Goal: Information Seeking & Learning: Understand process/instructions

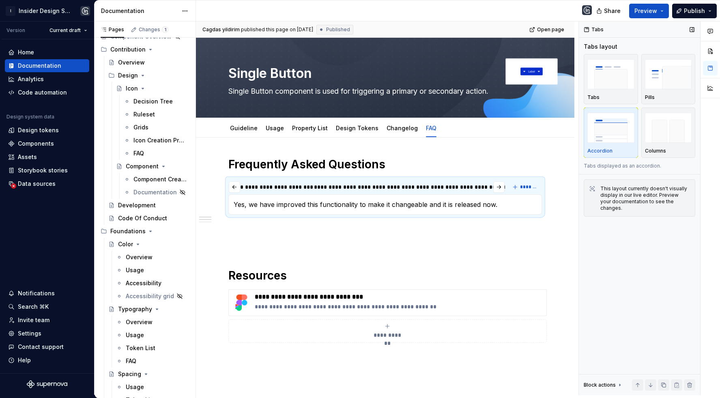
scroll to position [3049, 0]
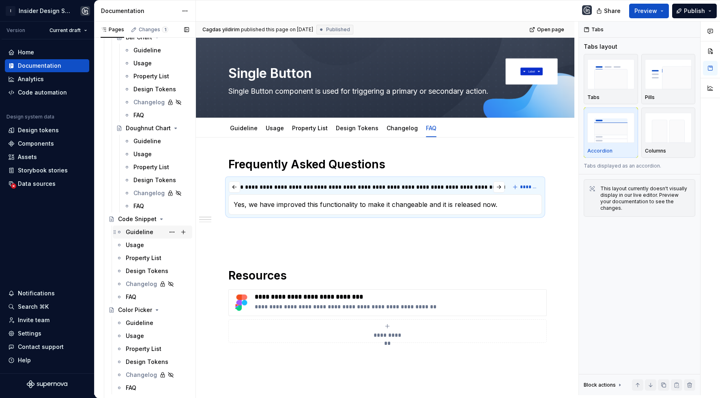
click at [135, 234] on div "Guideline" at bounding box center [157, 231] width 63 height 11
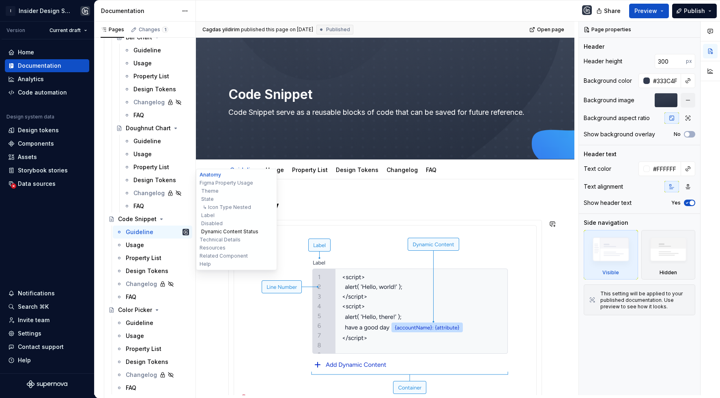
click at [232, 229] on button "Dynamic Content Status" at bounding box center [236, 232] width 77 height 8
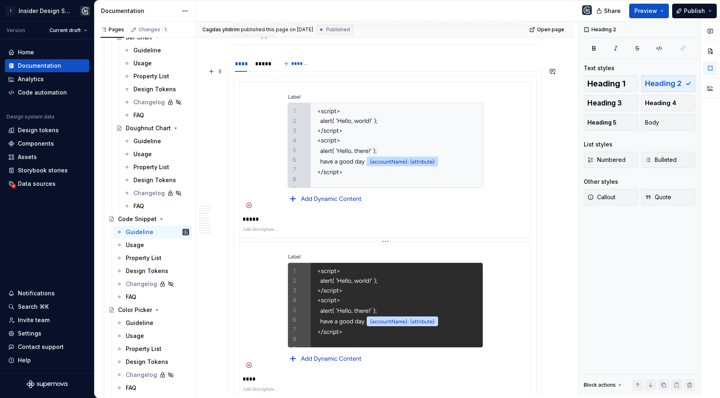
scroll to position [2433, 0]
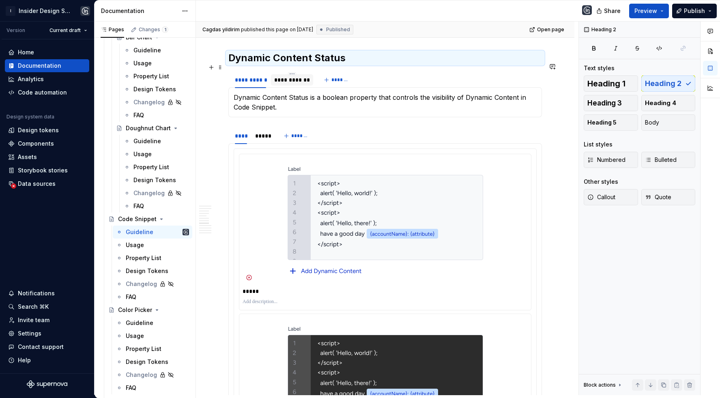
click at [284, 76] on div "**********" at bounding box center [292, 80] width 36 height 8
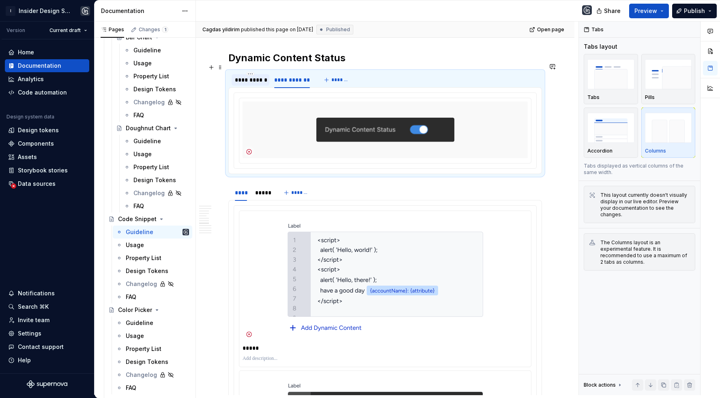
click at [243, 76] on div "**********" at bounding box center [250, 80] width 31 height 8
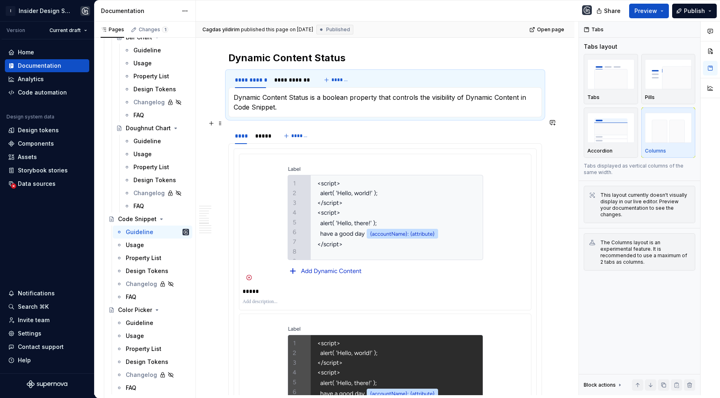
click at [261, 133] on div "**** *****" at bounding box center [252, 138] width 48 height 20
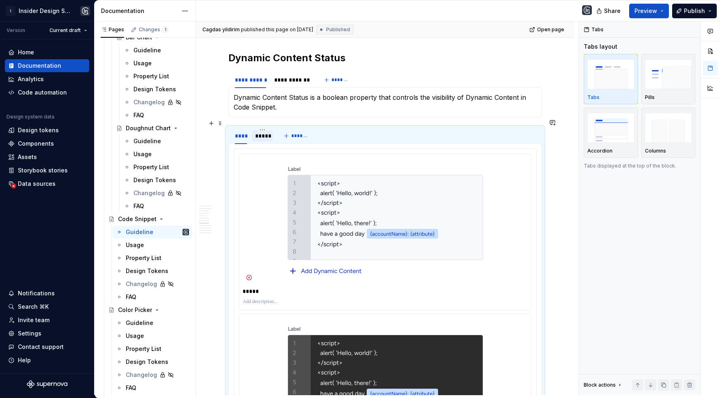
click at [260, 132] on div "*****" at bounding box center [262, 136] width 14 height 8
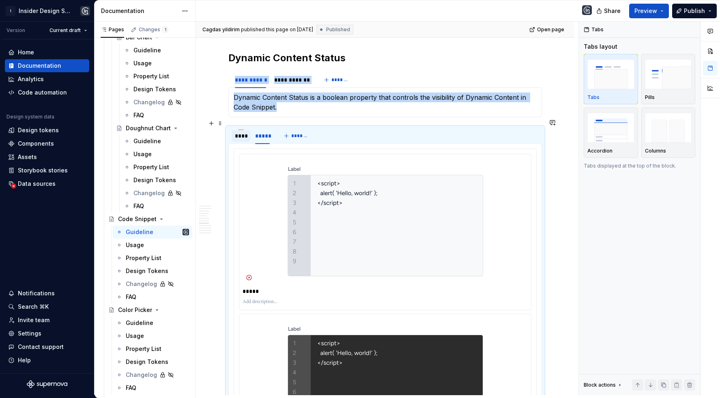
click at [241, 132] on div "****" at bounding box center [241, 136] width 12 height 8
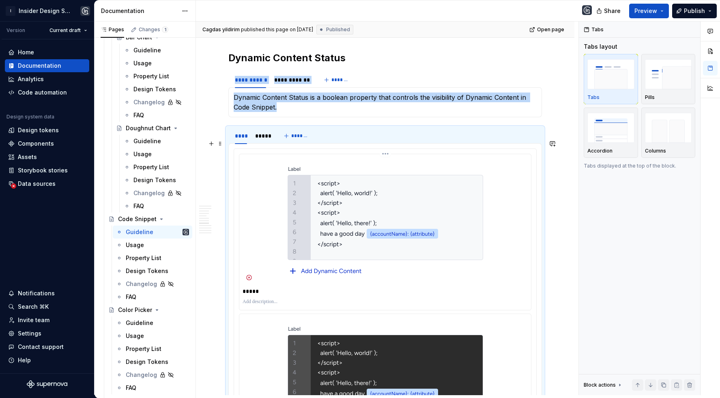
scroll to position [2408, 0]
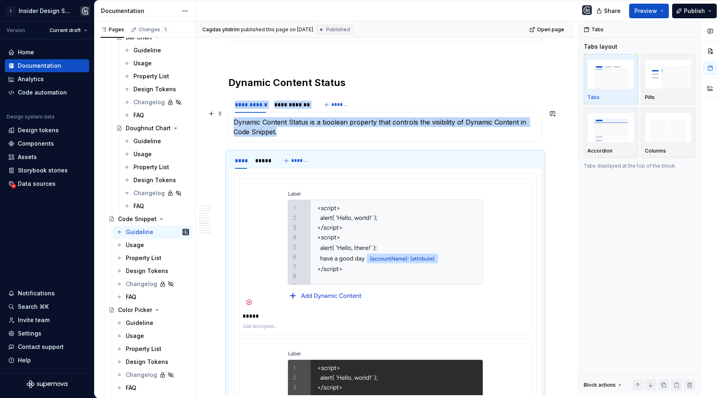
click at [312, 118] on p "Dynamic Content Status is a boolean property that controls the visibility of Dy…" at bounding box center [385, 126] width 303 height 19
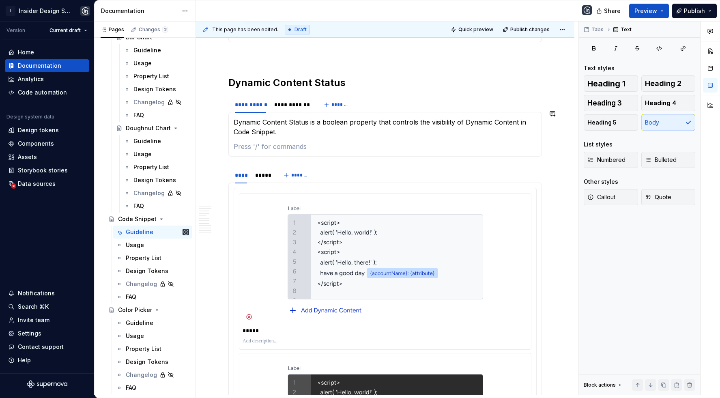
type textarea "*"
click at [612, 196] on span "Callout" at bounding box center [601, 197] width 28 height 8
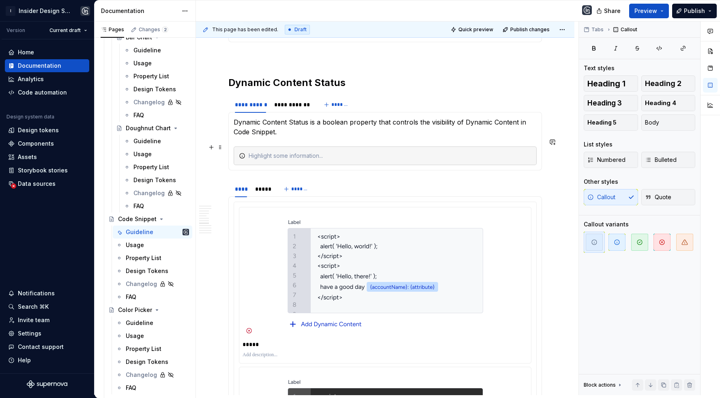
click at [363, 152] on div at bounding box center [390, 156] width 283 height 8
click at [426, 152] on div "Add Dynamic Content button appears with the Dynamic Content Status as well." at bounding box center [390, 156] width 283 height 8
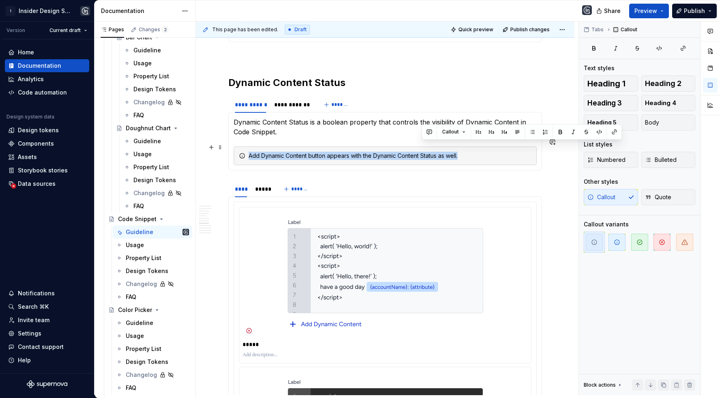
click at [426, 152] on div "Add Dynamic Content button appears with the Dynamic Content Status as well." at bounding box center [390, 156] width 283 height 8
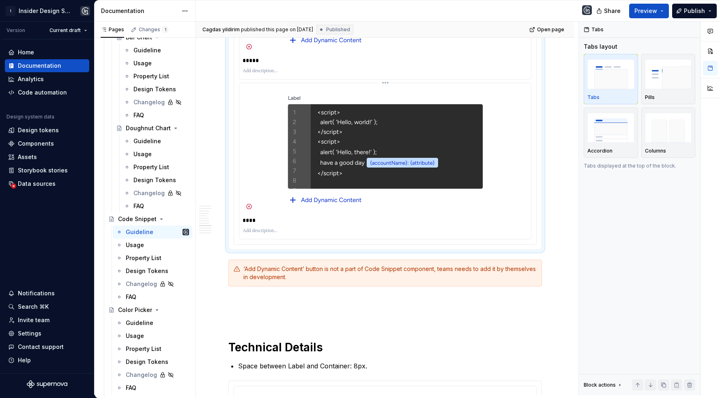
scroll to position [2719, 0]
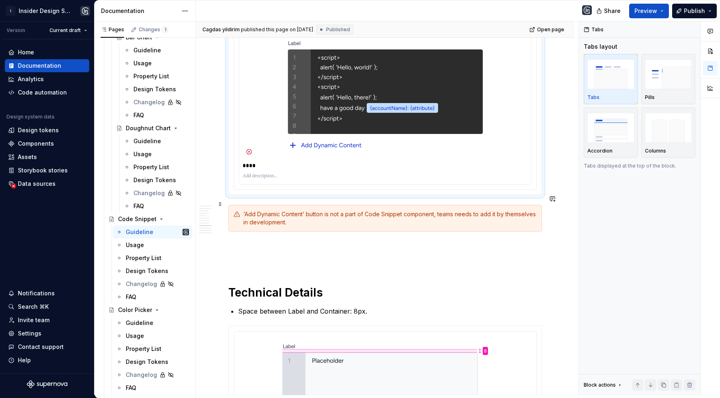
click at [295, 215] on div "‘Add Dynamic Content’ button is not a part of Code Snippet component, teams nee…" at bounding box center [389, 218] width 293 height 16
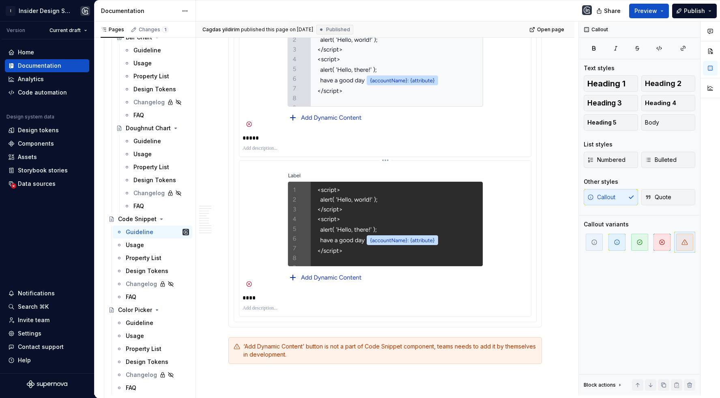
scroll to position [2583, 0]
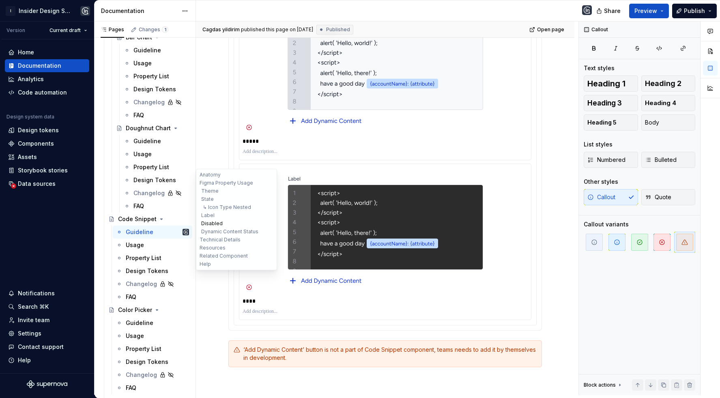
click at [215, 224] on button "Disabled" at bounding box center [236, 223] width 77 height 8
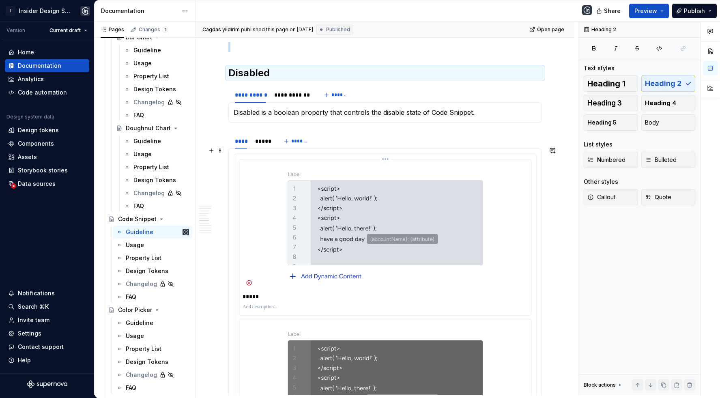
scroll to position [1962, 0]
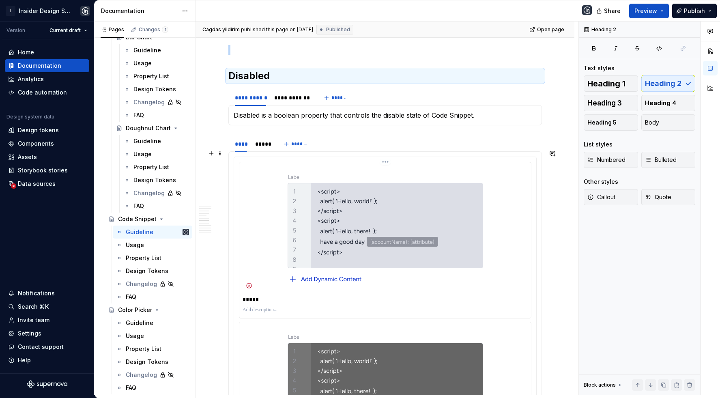
click at [340, 176] on img at bounding box center [385, 229] width 211 height 127
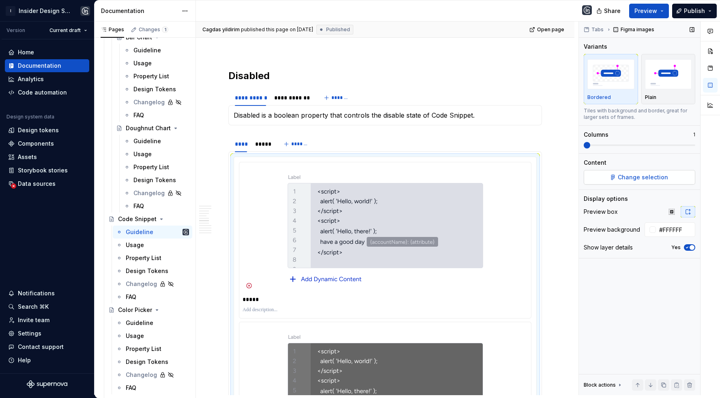
click at [628, 181] on button "Change selection" at bounding box center [640, 177] width 112 height 15
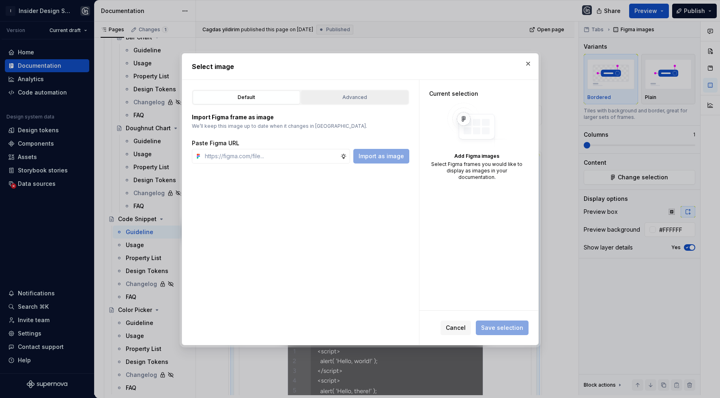
click at [326, 93] on div "Advanced" at bounding box center [355, 97] width 102 height 8
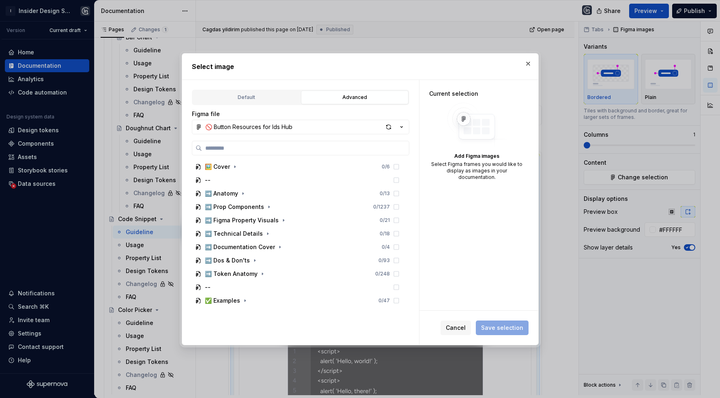
click at [270, 124] on div "🚫 Button Resources for Ids Hub" at bounding box center [248, 127] width 87 height 8
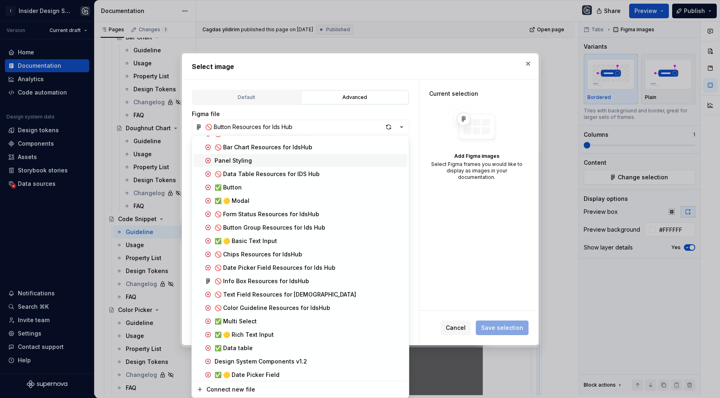
scroll to position [840, 0]
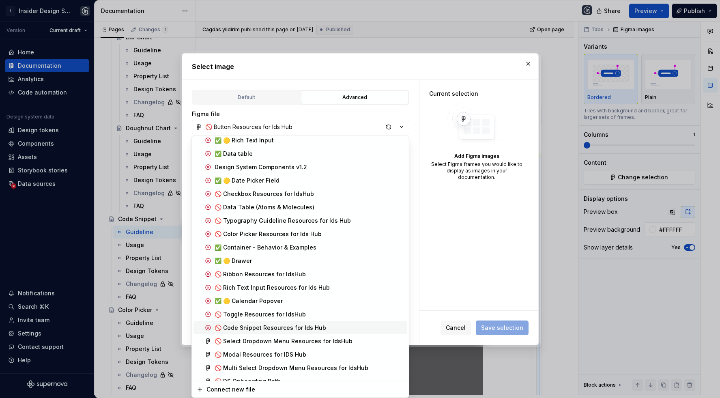
click at [289, 321] on span "🚫 Code Snippet Resources for Ids Hub" at bounding box center [300, 327] width 214 height 13
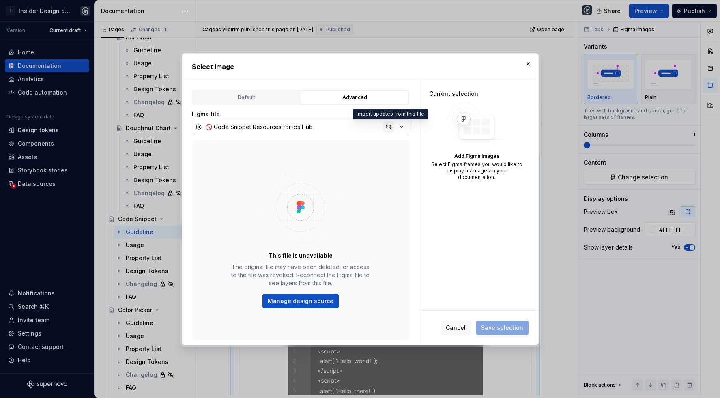
click at [387, 128] on div "button" at bounding box center [388, 126] width 11 height 11
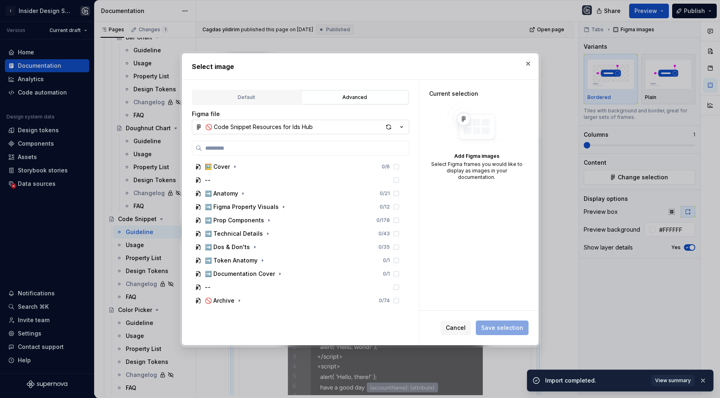
scroll to position [1962, 0]
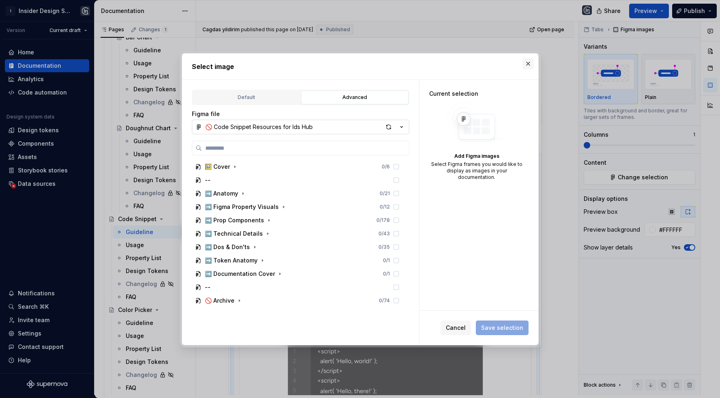
click at [525, 63] on button "button" at bounding box center [527, 63] width 11 height 11
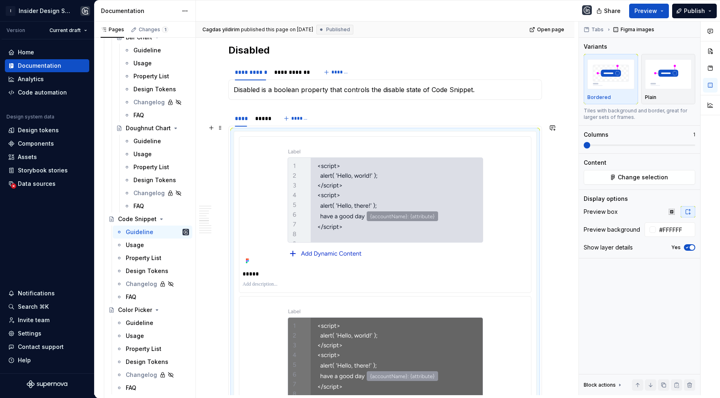
scroll to position [2012, 0]
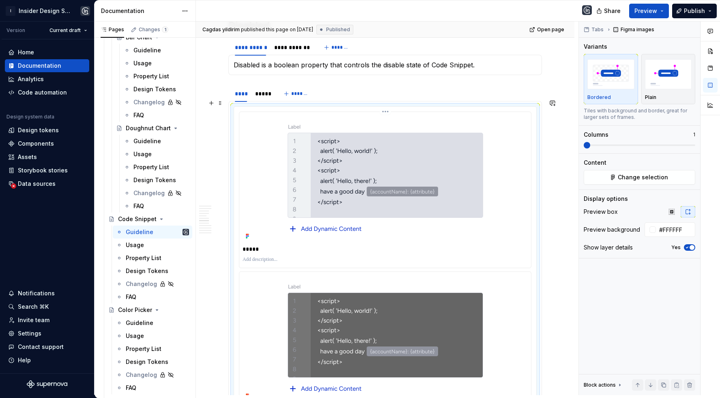
click at [295, 196] on img at bounding box center [385, 178] width 211 height 127
click at [617, 176] on button "Change selection" at bounding box center [640, 177] width 112 height 15
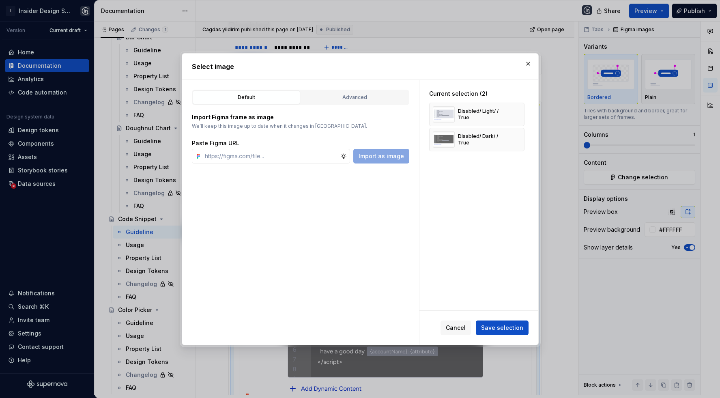
click at [529, 63] on button "button" at bounding box center [527, 63] width 11 height 11
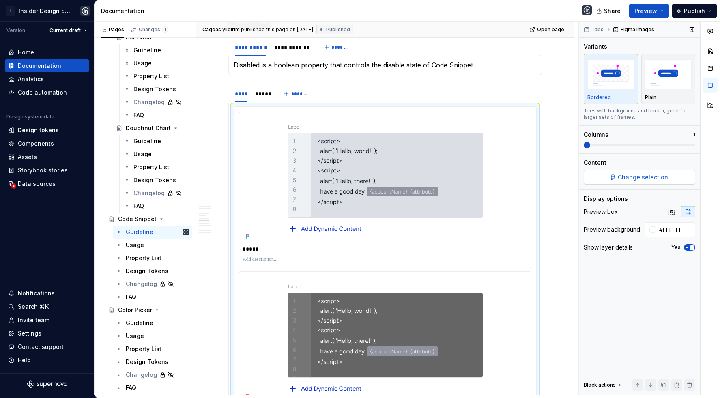
click at [624, 171] on button "Change selection" at bounding box center [640, 177] width 112 height 15
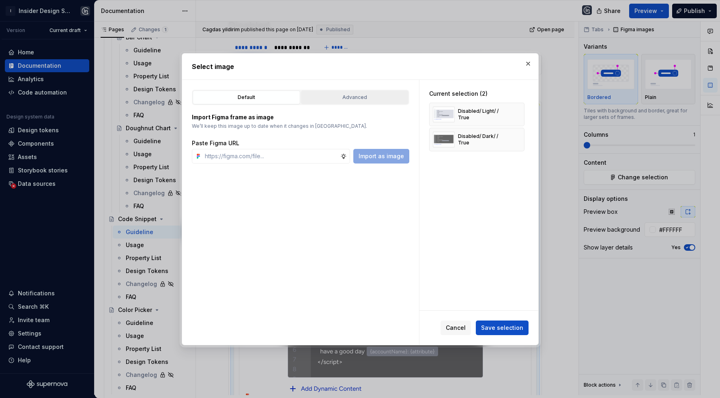
type textarea "*"
click at [327, 97] on div "Advanced" at bounding box center [355, 97] width 102 height 8
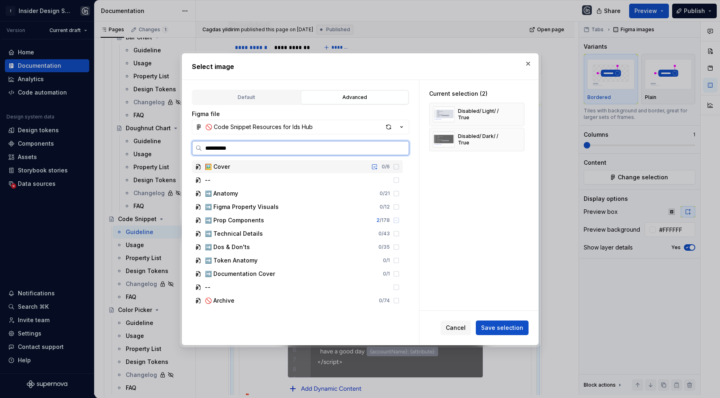
type input "**********"
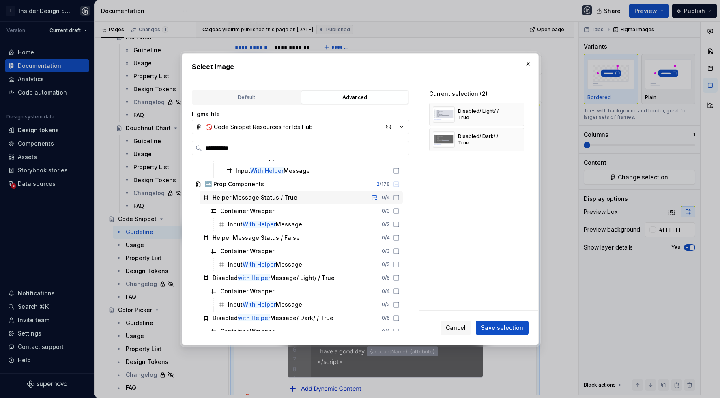
scroll to position [69, 0]
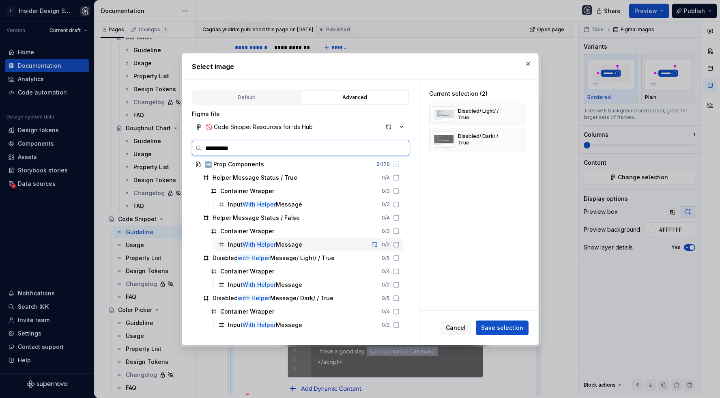
click at [347, 253] on div "Disabled with Helper Message/ Light/ / True 0 / 5" at bounding box center [301, 258] width 203 height 13
click at [342, 299] on div "Disabled with Helper Message/ Dark/ / True 0 / 5" at bounding box center [301, 298] width 203 height 13
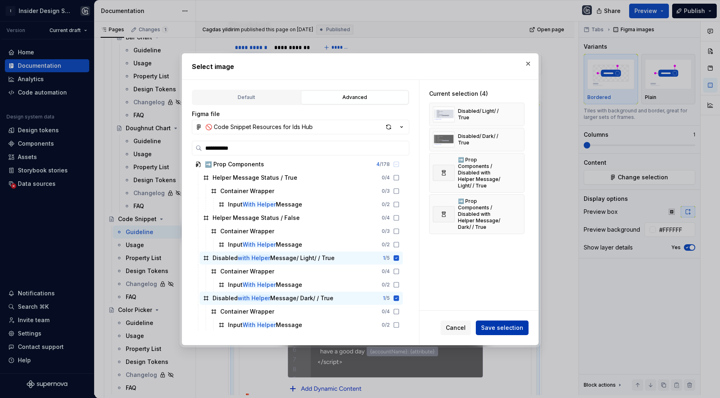
click at [500, 326] on span "Save selection" at bounding box center [502, 328] width 42 height 8
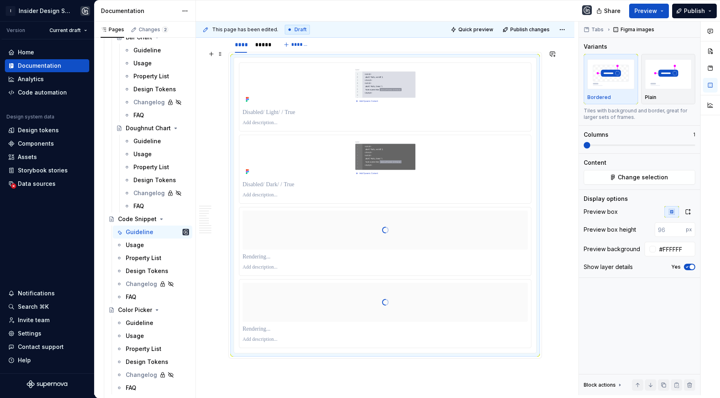
scroll to position [2039, 0]
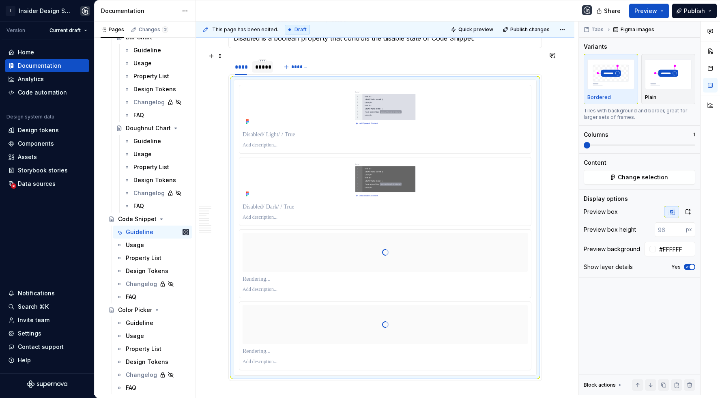
click at [258, 63] on div "*****" at bounding box center [262, 67] width 14 height 8
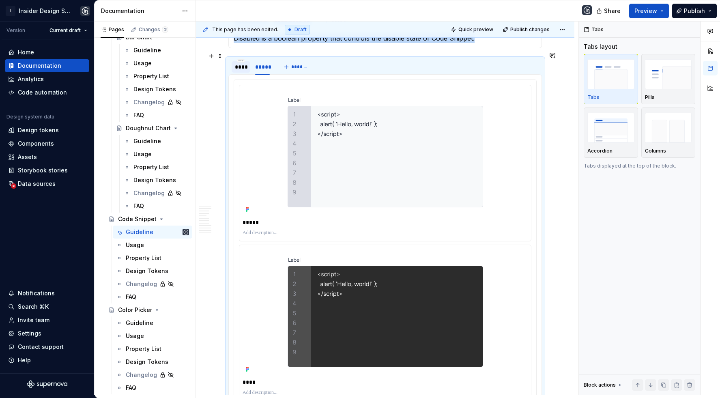
click at [241, 63] on div "****" at bounding box center [241, 67] width 12 height 8
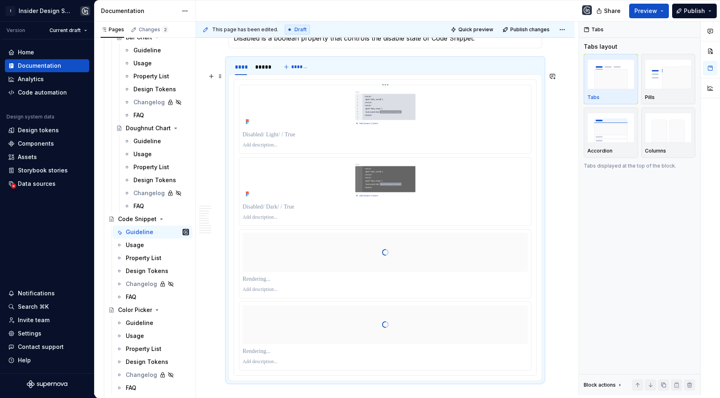
click at [257, 131] on p at bounding box center [388, 135] width 290 height 8
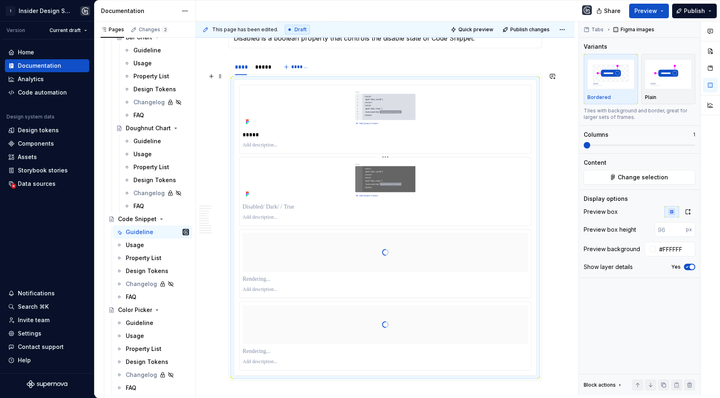
click at [262, 203] on p at bounding box center [388, 207] width 290 height 8
click at [272, 275] on p at bounding box center [385, 279] width 285 height 8
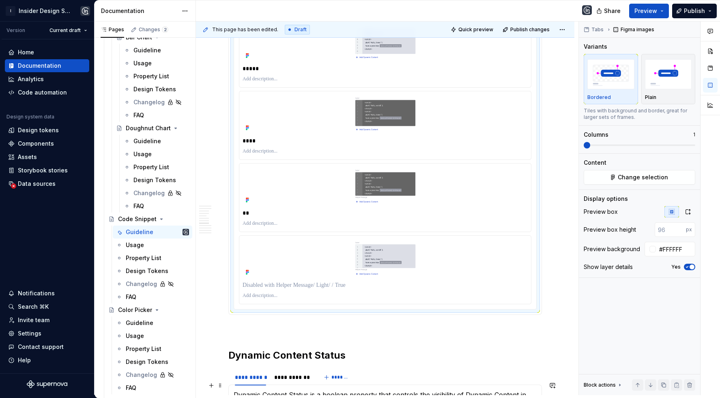
scroll to position [2067, 0]
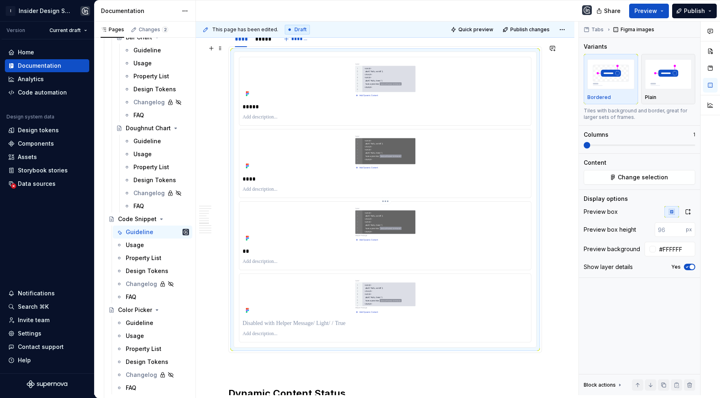
click at [299, 247] on p "**" at bounding box center [388, 251] width 290 height 8
click at [297, 319] on p at bounding box center [385, 323] width 285 height 8
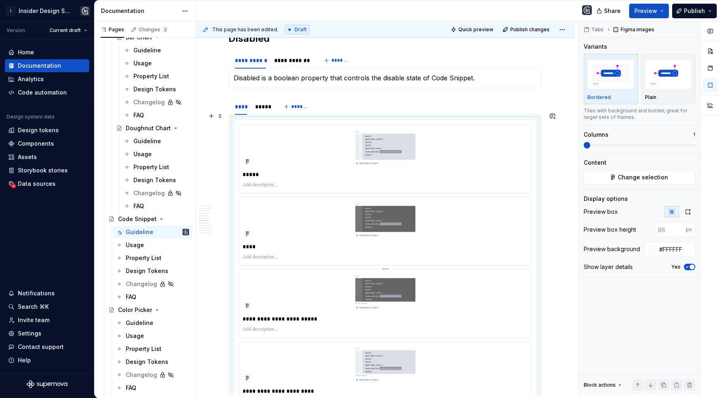
scroll to position [1992, 0]
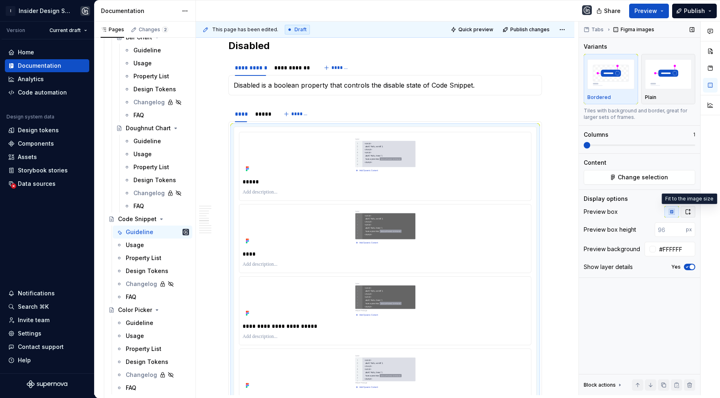
click at [689, 206] on button "button" at bounding box center [688, 211] width 15 height 11
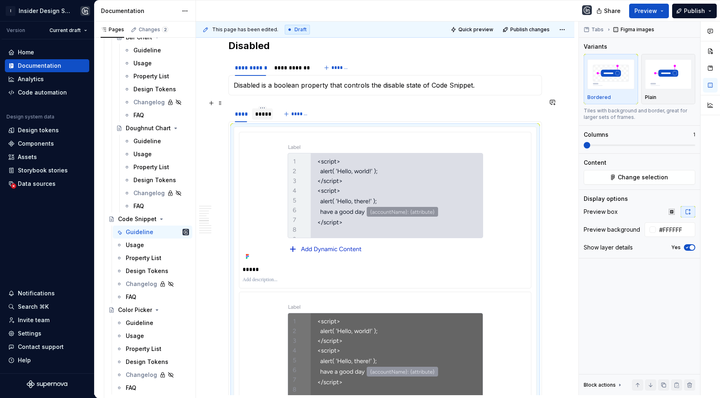
click at [265, 110] on div "*****" at bounding box center [262, 114] width 14 height 8
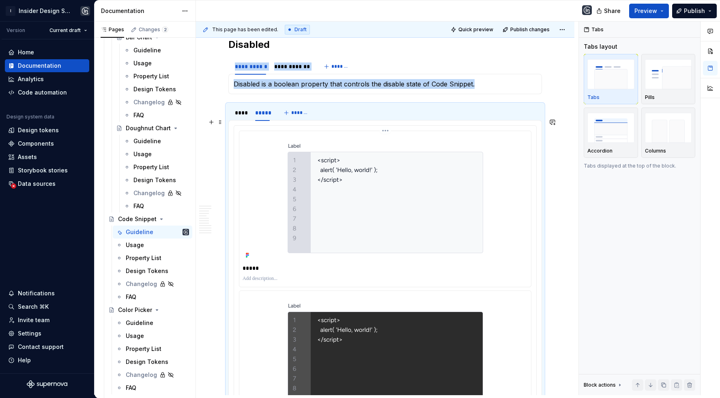
scroll to position [2152, 0]
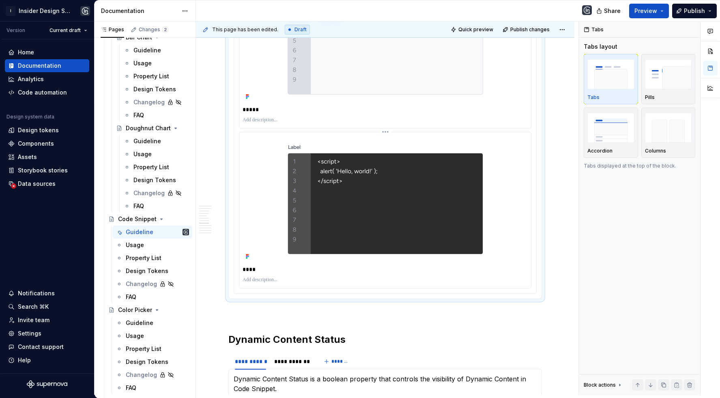
click at [281, 185] on div at bounding box center [385, 198] width 285 height 127
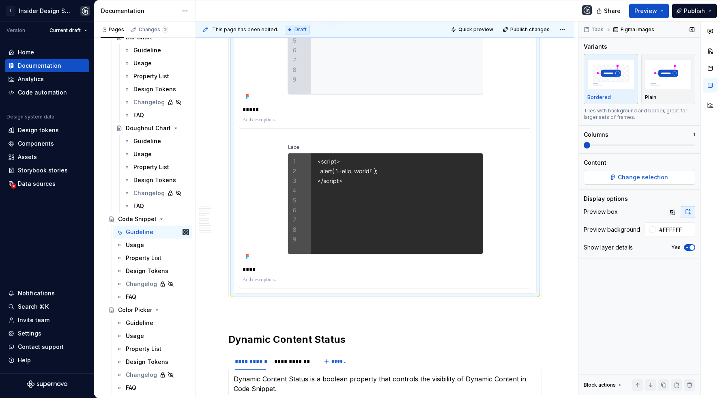
click at [644, 176] on span "Change selection" at bounding box center [643, 177] width 50 height 8
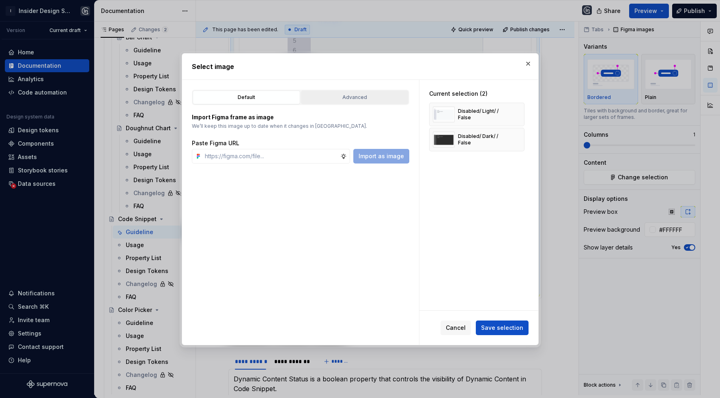
click at [344, 95] on div "Advanced" at bounding box center [355, 97] width 102 height 8
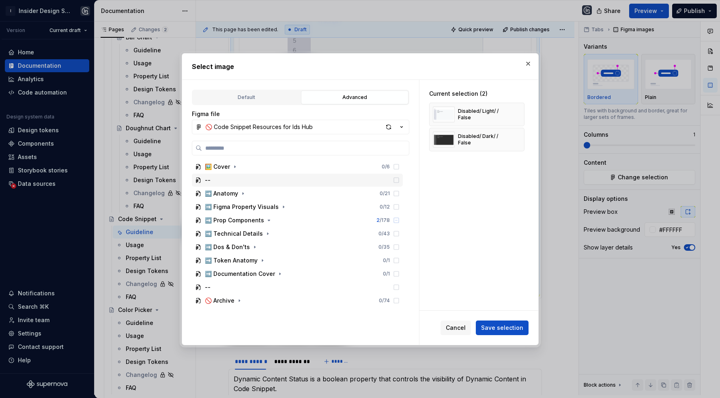
type input "*"
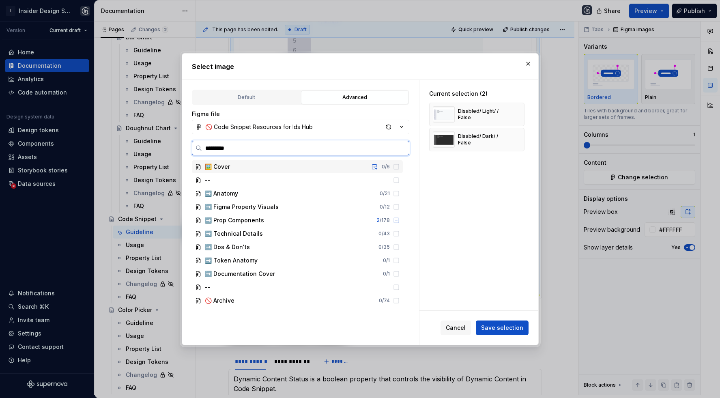
type input "**********"
type textarea "*"
type input "**********"
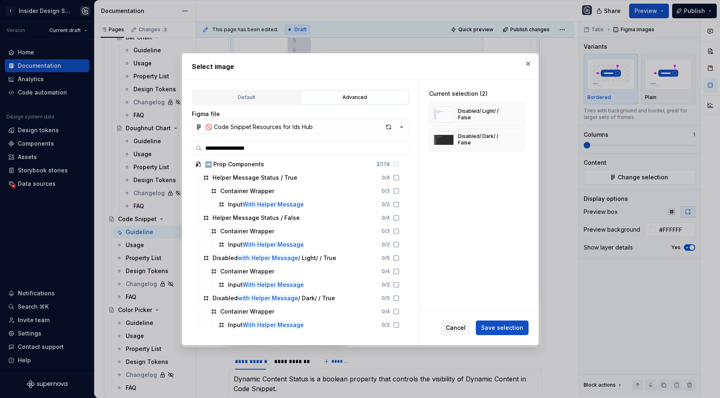
scroll to position [55, 0]
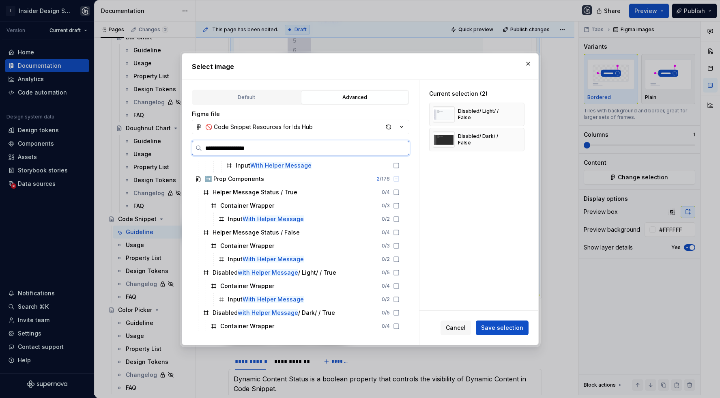
click at [391, 149] on input "**********" at bounding box center [305, 148] width 207 height 8
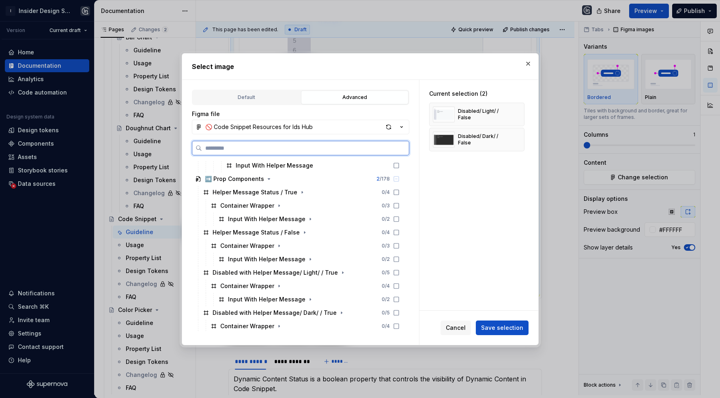
scroll to position [0, 0]
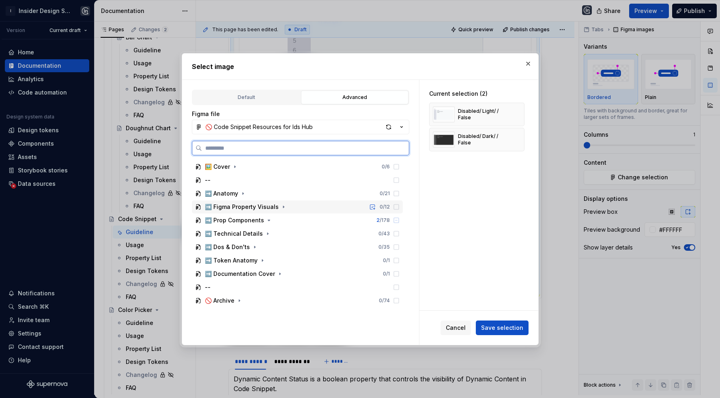
click at [291, 205] on div "➡️ Figma Property Visuals 0 / 12" at bounding box center [297, 206] width 211 height 13
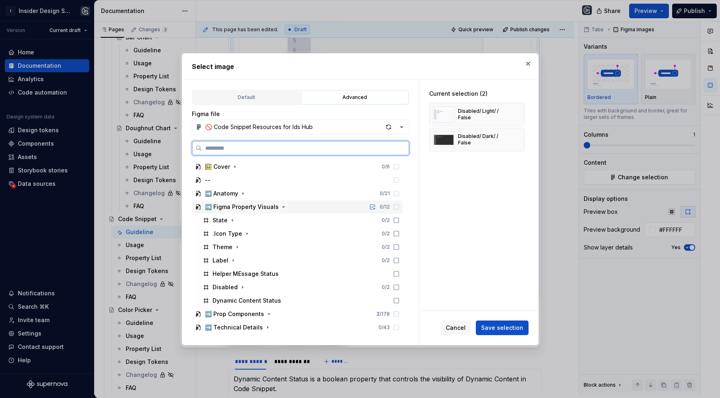
click at [259, 204] on div "➡️ Figma Property Visuals" at bounding box center [242, 207] width 74 height 8
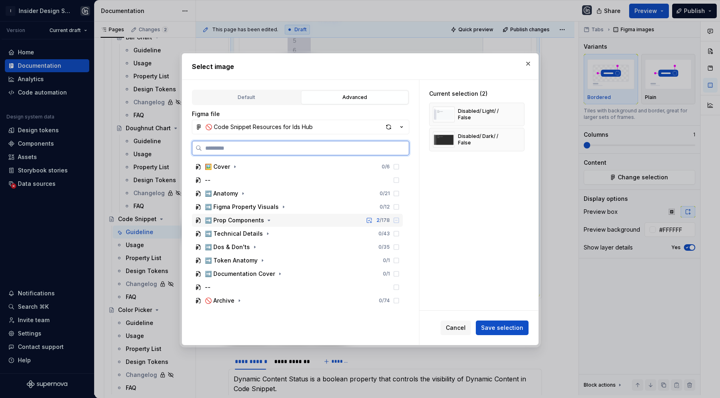
click at [271, 217] on div "➡️ Prop Components 2 / 178" at bounding box center [297, 220] width 211 height 13
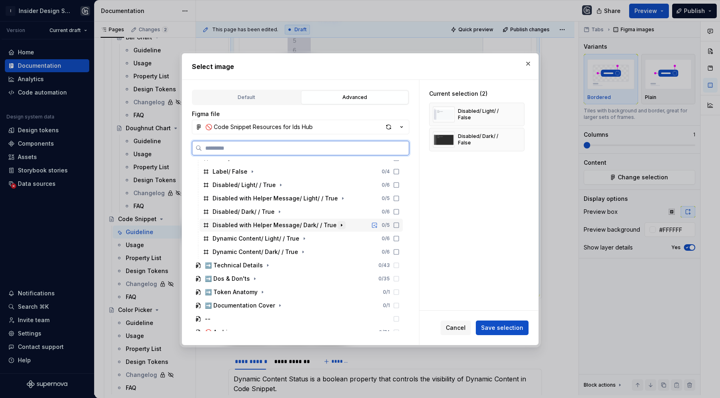
scroll to position [414, 0]
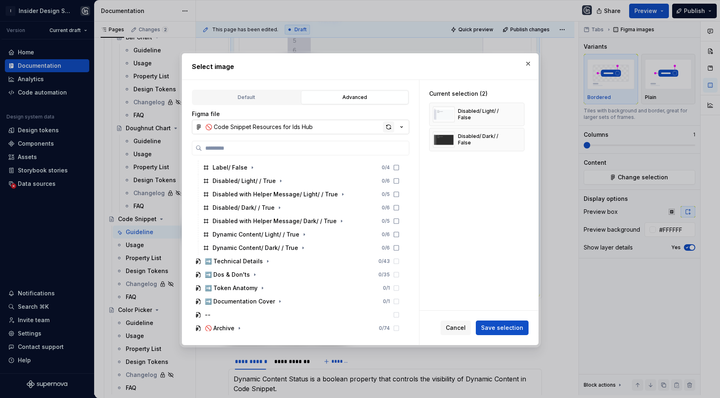
click at [390, 127] on div "button" at bounding box center [388, 126] width 11 height 11
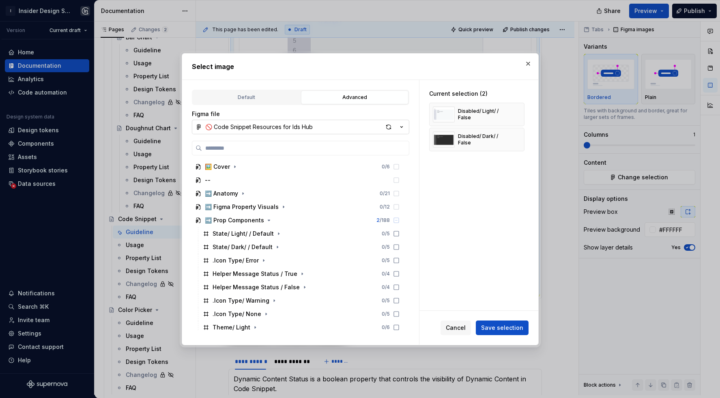
type textarea "*"
